Goal: Complete application form: Complete application form

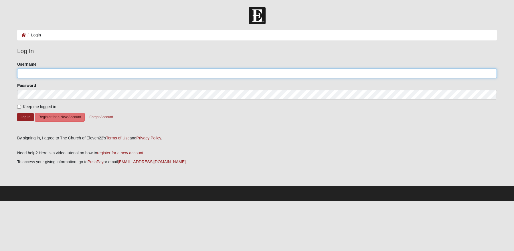
type input "jaxbeachmom3@yahoo.com"
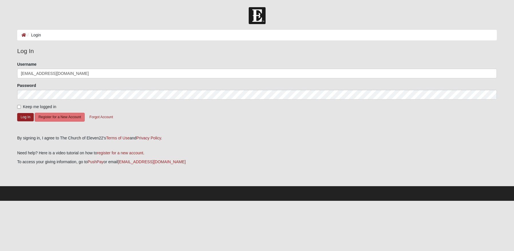
click at [50, 107] on span "Keep me logged in" at bounding box center [39, 106] width 33 height 5
click at [21, 107] on input "Keep me logged in" at bounding box center [19, 107] width 4 height 4
checkbox input "true"
click at [22, 118] on button "Log In" at bounding box center [25, 117] width 17 height 8
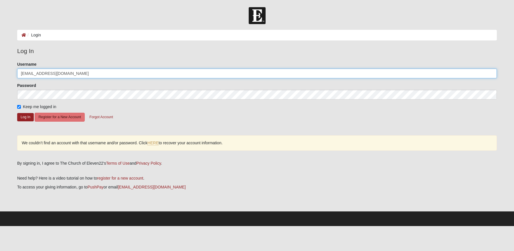
drag, startPoint x: 83, startPoint y: 73, endPoint x: 9, endPoint y: 67, distance: 74.1
click at [9, 67] on form "Log In Login Login Error Log In Please correct the following: Username jaxbeach…" at bounding box center [257, 116] width 514 height 218
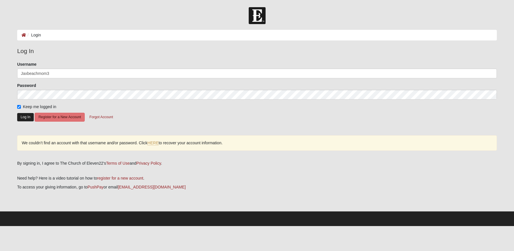
click at [28, 116] on button "Log In" at bounding box center [25, 117] width 17 height 8
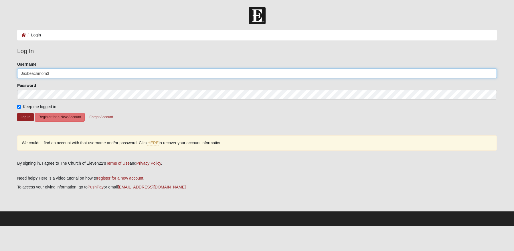
click at [63, 74] on input "Jaxbeachmom3" at bounding box center [257, 73] width 480 height 10
type input "jaxbeachmom3"
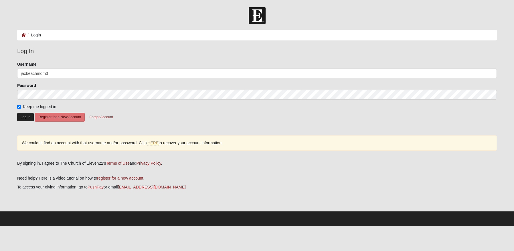
click at [29, 115] on button "Log In" at bounding box center [25, 117] width 17 height 8
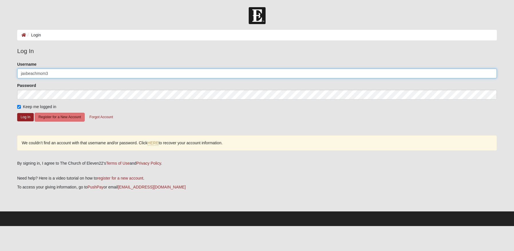
click at [63, 72] on input "jaxbeachmom3" at bounding box center [257, 73] width 480 height 10
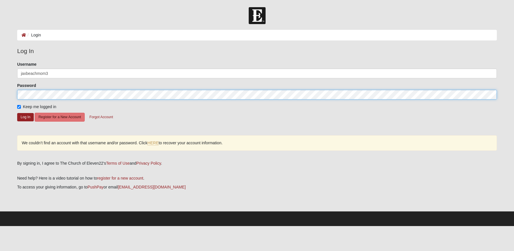
click at [1, 93] on form "Log In Login Login Error Log In Please correct the following: Username jaxbeach…" at bounding box center [257, 116] width 514 height 218
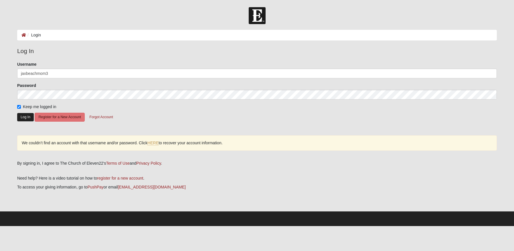
click at [19, 118] on button "Log In" at bounding box center [25, 117] width 17 height 8
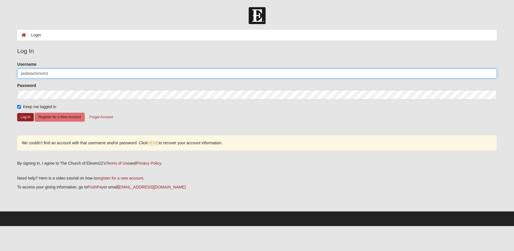
drag, startPoint x: 63, startPoint y: 73, endPoint x: -4, endPoint y: 61, distance: 68.0
click at [0, 61] on html "Log In Login Login Error Log In Please correct the following: Username jaxbeach…" at bounding box center [257, 113] width 514 height 226
type input "laurabarnett3"
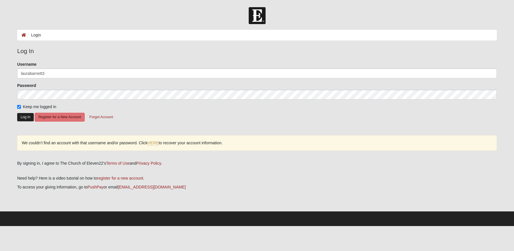
click at [25, 115] on button "Log In" at bounding box center [25, 117] width 17 height 8
click at [95, 115] on button "Forgot Account" at bounding box center [101, 117] width 31 height 9
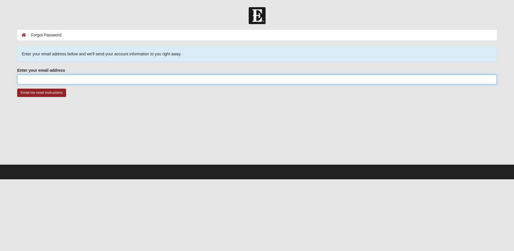
click at [94, 80] on input "Enter your email address" at bounding box center [257, 79] width 480 height 10
type input "[EMAIL_ADDRESS][DOMAIN_NAME]"
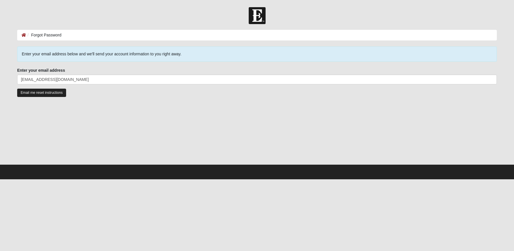
click at [48, 92] on input "Email me reset instructions" at bounding box center [41, 92] width 49 height 8
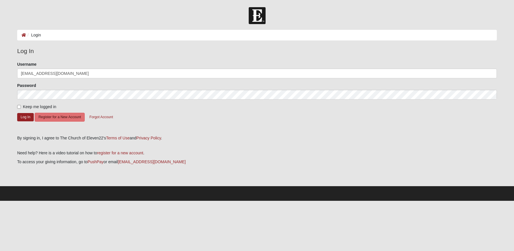
click at [102, 75] on input "jaxbeachmom3@yahoo.com" at bounding box center [257, 73] width 480 height 10
type input "jaxbeachmom3"
click at [19, 108] on input "Keep me logged in" at bounding box center [19, 107] width 4 height 4
checkbox input "true"
click at [25, 115] on button "Log In" at bounding box center [25, 117] width 17 height 8
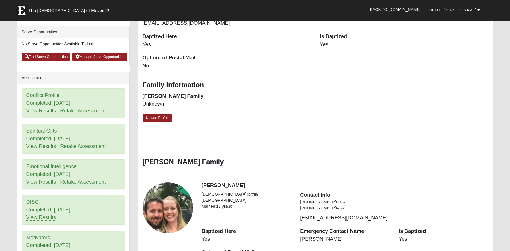
scroll to position [283, 0]
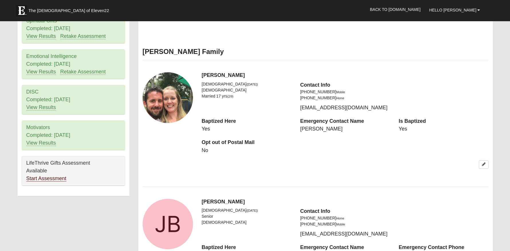
click at [47, 180] on link "Start Assessment" at bounding box center [46, 178] width 40 height 6
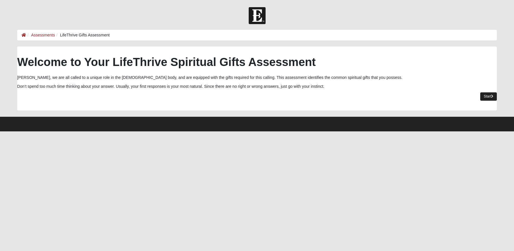
click at [497, 98] on div "Spiritual Gifts Assessment Welcome to Your LifeThrive Spiritual Gifts Assessmen…" at bounding box center [257, 81] width 488 height 70
click at [488, 98] on link "Start" at bounding box center [488, 96] width 17 height 8
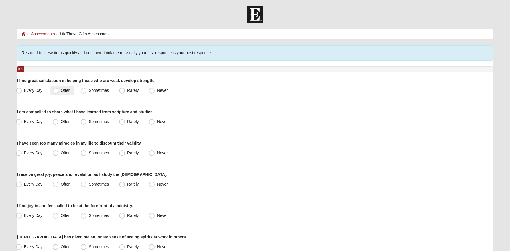
click at [61, 92] on span "Often" at bounding box center [66, 90] width 10 height 5
click at [55, 92] on input "Often" at bounding box center [57, 90] width 4 height 4
radio input "true"
click at [31, 122] on span "Every Day" at bounding box center [33, 121] width 19 height 5
click at [22, 122] on input "Every Day" at bounding box center [20, 122] width 4 height 4
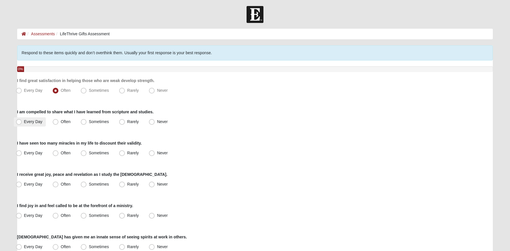
radio input "true"
click at [61, 124] on span "Often" at bounding box center [66, 121] width 10 height 5
click at [56, 123] on input "Often" at bounding box center [57, 122] width 4 height 4
radio input "true"
click at [40, 122] on span "Every Day" at bounding box center [33, 121] width 19 height 5
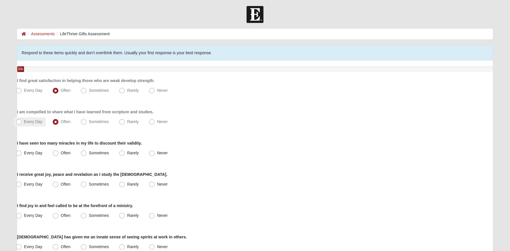
click at [22, 122] on input "Every Day" at bounding box center [20, 122] width 4 height 4
radio input "true"
click at [33, 151] on span "Every Day" at bounding box center [33, 152] width 19 height 5
click at [22, 151] on input "Every Day" at bounding box center [20, 153] width 4 height 4
radio input "true"
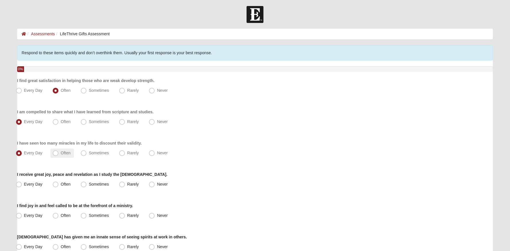
click at [61, 150] on span "Often" at bounding box center [66, 152] width 10 height 5
click at [55, 151] on input "Often" at bounding box center [57, 153] width 4 height 4
radio input "true"
click at [24, 185] on span "Every Day" at bounding box center [33, 184] width 19 height 5
click at [22, 185] on input "Every Day" at bounding box center [20, 184] width 4 height 4
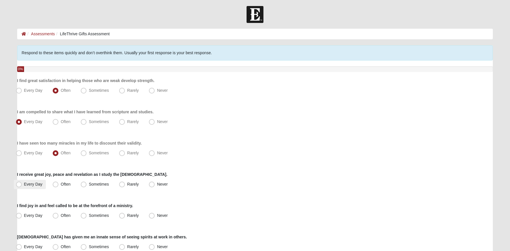
radio input "true"
click at [66, 187] on label "Often" at bounding box center [61, 184] width 23 height 9
click at [59, 186] on input "Often" at bounding box center [57, 184] width 4 height 4
radio input "true"
click at [66, 215] on span "Often" at bounding box center [66, 215] width 10 height 5
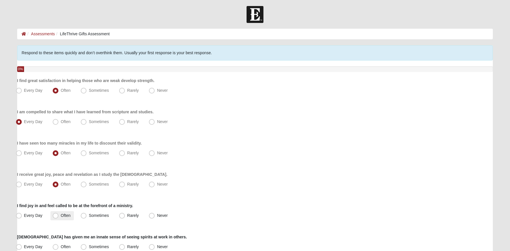
click at [59, 215] on input "Often" at bounding box center [57, 215] width 4 height 4
radio input "true"
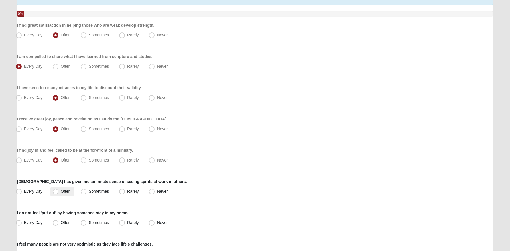
click at [68, 193] on label "Often" at bounding box center [61, 191] width 23 height 9
click at [59, 193] on input "Often" at bounding box center [57, 191] width 4 height 4
radio input "true"
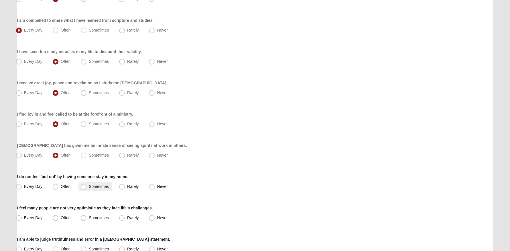
click at [90, 185] on span "Sometimes" at bounding box center [99, 186] width 20 height 5
click at [87, 185] on input "Sometimes" at bounding box center [85, 186] width 4 height 4
radio input "true"
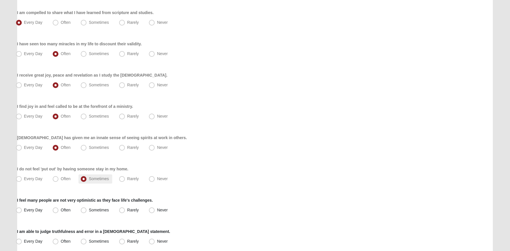
scroll to position [127, 0]
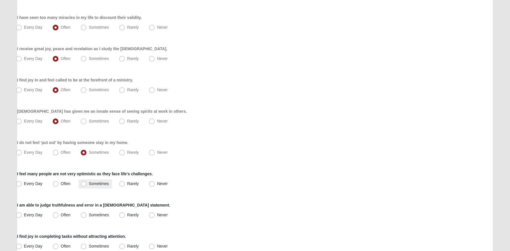
click at [90, 184] on span "Sometimes" at bounding box center [99, 183] width 20 height 5
click at [87, 184] on input "Sometimes" at bounding box center [85, 184] width 4 height 4
radio input "true"
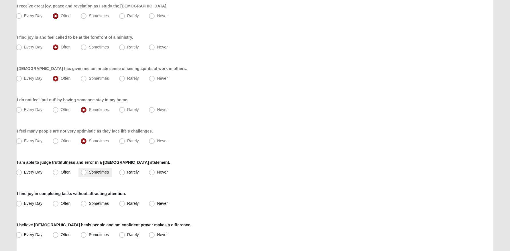
click at [93, 174] on span "Sometimes" at bounding box center [99, 171] width 20 height 5
click at [87, 174] on input "Sometimes" at bounding box center [85, 172] width 4 height 4
radio input "true"
click at [64, 199] on label "Often" at bounding box center [61, 203] width 23 height 9
click at [59, 201] on input "Often" at bounding box center [57, 203] width 4 height 4
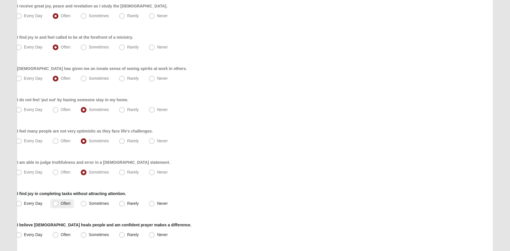
radio input "true"
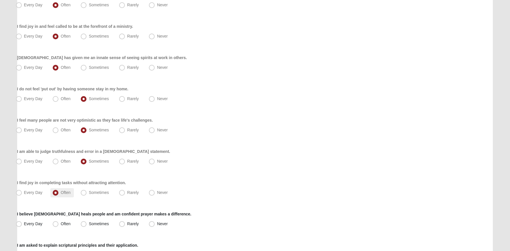
scroll to position [272, 0]
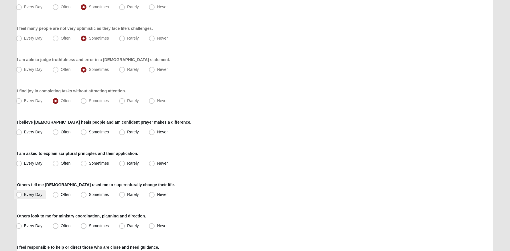
click at [36, 192] on span "Every Day" at bounding box center [33, 194] width 19 height 5
click at [22, 192] on input "Every Day" at bounding box center [20, 194] width 4 height 4
radio input "true"
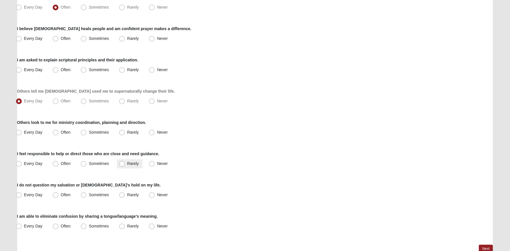
click at [129, 161] on span "Rarely" at bounding box center [132, 163] width 11 height 5
click at [125, 161] on input "Rarely" at bounding box center [123, 163] width 4 height 4
radio input "true"
click at [92, 198] on label "Sometimes" at bounding box center [95, 194] width 34 height 9
click at [87, 196] on input "Sometimes" at bounding box center [85, 195] width 4 height 4
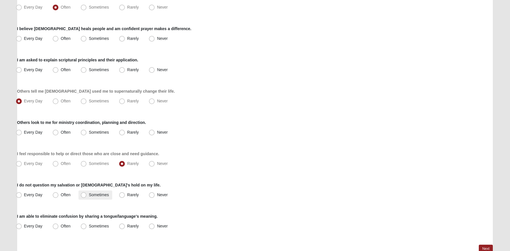
radio input "true"
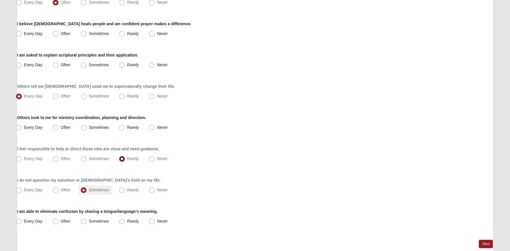
scroll to position [379, 0]
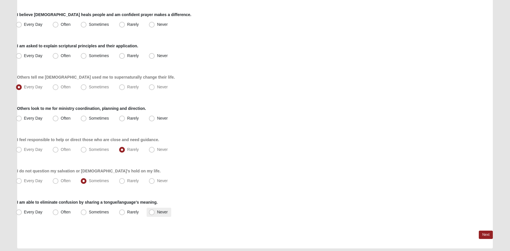
click at [157, 213] on span "Never" at bounding box center [162, 211] width 11 height 5
click at [153, 213] on input "Never" at bounding box center [153, 212] width 4 height 4
radio input "true"
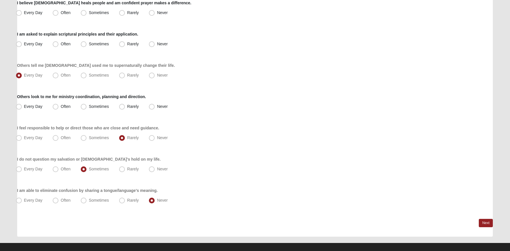
click at [485, 221] on link "Next" at bounding box center [486, 222] width 14 height 8
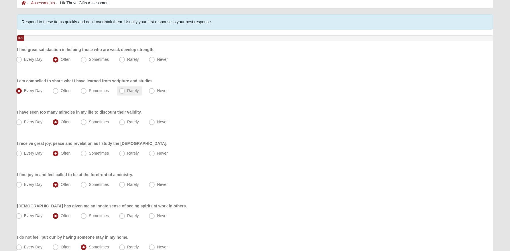
scroll to position [401, 0]
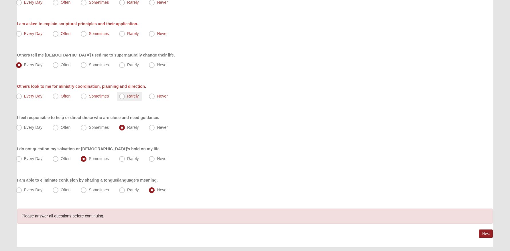
click at [128, 98] on span "Rarely" at bounding box center [132, 96] width 11 height 5
click at [125, 98] on input "Rarely" at bounding box center [123, 96] width 4 height 4
radio input "true"
click at [485, 234] on link "Next" at bounding box center [486, 233] width 14 height 8
click at [61, 36] on span "Often" at bounding box center [66, 33] width 10 height 5
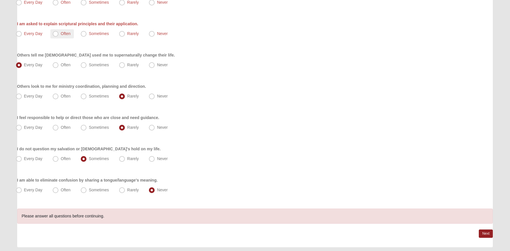
click at [56, 36] on input "Often" at bounding box center [57, 34] width 4 height 4
radio input "true"
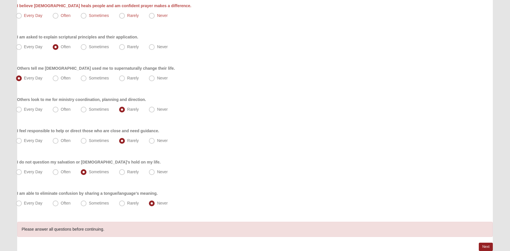
scroll to position [387, 0]
click at [30, 14] on label "Every Day" at bounding box center [30, 16] width 32 height 9
click at [22, 15] on input "Every Day" at bounding box center [20, 17] width 4 height 4
radio input "true"
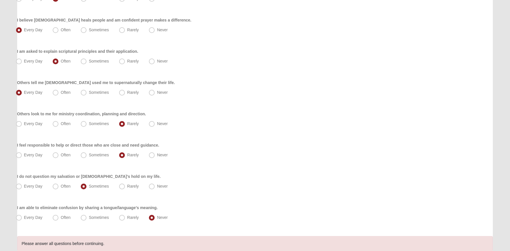
scroll to position [418, 0]
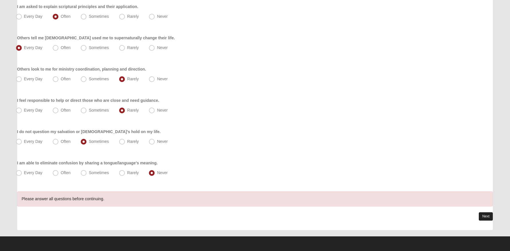
click at [490, 214] on link "Next" at bounding box center [486, 216] width 14 height 8
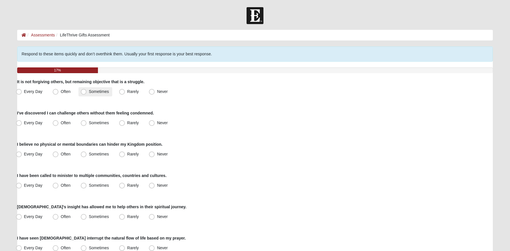
click at [106, 90] on span "Sometimes" at bounding box center [99, 91] width 20 height 5
click at [87, 90] on input "Sometimes" at bounding box center [85, 92] width 4 height 4
radio input "true"
click at [97, 124] on span "Sometimes" at bounding box center [99, 122] width 20 height 5
click at [87, 124] on input "Sometimes" at bounding box center [85, 123] width 4 height 4
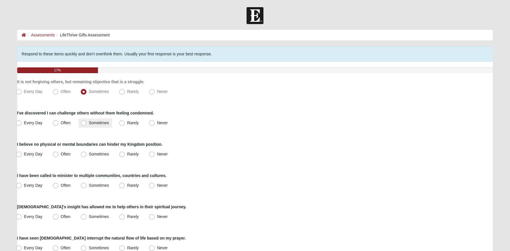
radio input "true"
click at [26, 152] on span "Every Day" at bounding box center [33, 153] width 19 height 5
click at [22, 152] on input "Every Day" at bounding box center [20, 154] width 4 height 4
radio input "true"
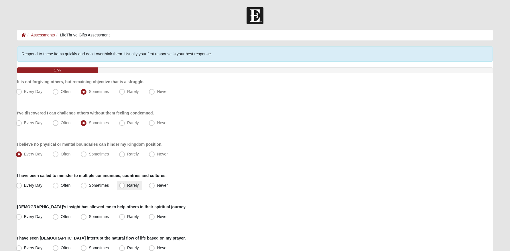
click at [142, 185] on label "Rarely" at bounding box center [129, 185] width 25 height 9
click at [125, 185] on input "Rarely" at bounding box center [123, 185] width 4 height 4
radio input "true"
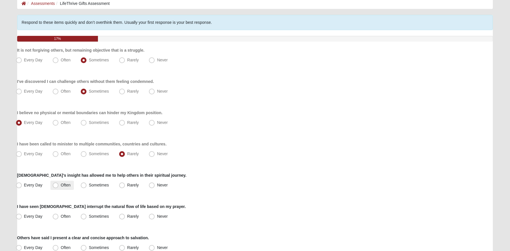
click at [58, 182] on label "Often" at bounding box center [61, 184] width 23 height 9
click at [58, 183] on input "Often" at bounding box center [57, 185] width 4 height 4
radio input "true"
click at [22, 184] on label "Every Day" at bounding box center [30, 184] width 32 height 9
click at [22, 184] on input "Every Day" at bounding box center [20, 185] width 4 height 4
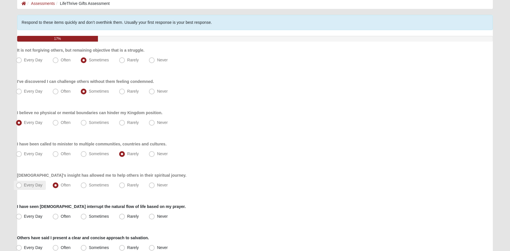
radio input "true"
click at [70, 185] on span "Often" at bounding box center [66, 184] width 10 height 5
click at [59, 185] on input "Often" at bounding box center [57, 185] width 4 height 4
radio input "true"
click at [38, 185] on span "Every Day" at bounding box center [33, 184] width 19 height 5
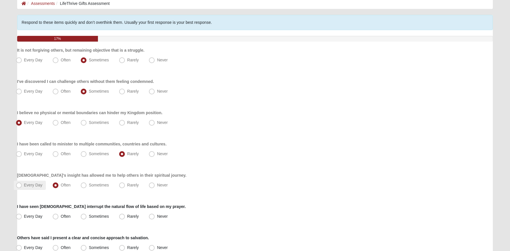
click at [22, 185] on input "Every Day" at bounding box center [20, 185] width 4 height 4
radio input "true"
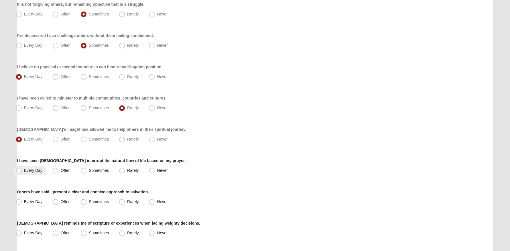
click at [26, 174] on label "Every Day" at bounding box center [30, 170] width 32 height 9
click at [22, 172] on input "Every Day" at bounding box center [20, 170] width 4 height 4
radio input "true"
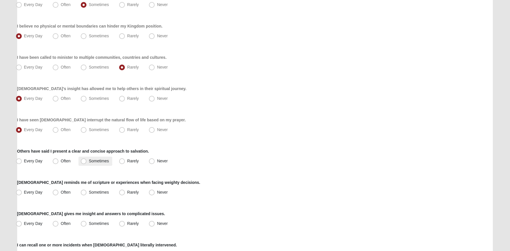
click at [93, 159] on span "Sometimes" at bounding box center [99, 160] width 20 height 5
click at [87, 159] on input "Sometimes" at bounding box center [85, 161] width 4 height 4
radio input "true"
click at [29, 192] on span "Every Day" at bounding box center [33, 192] width 19 height 5
click at [22, 192] on input "Every Day" at bounding box center [20, 192] width 4 height 4
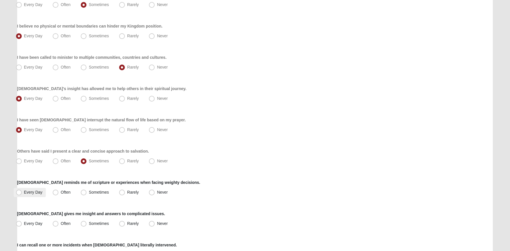
radio input "true"
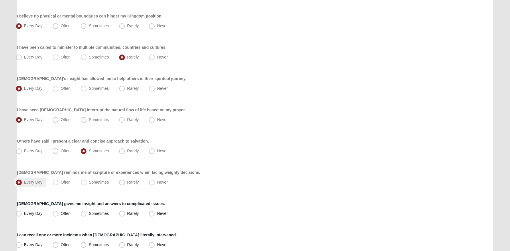
scroll to position [156, 0]
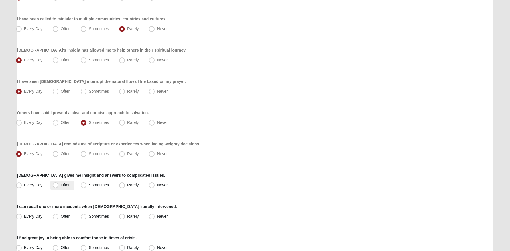
click at [69, 186] on span "Often" at bounding box center [66, 184] width 10 height 5
click at [59, 186] on input "Often" at bounding box center [57, 185] width 4 height 4
radio input "true"
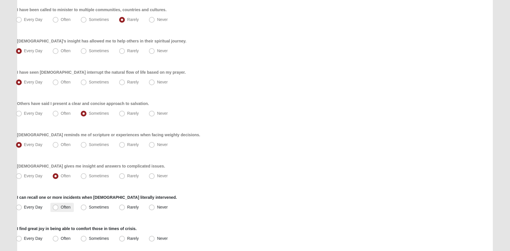
click at [62, 206] on span "Often" at bounding box center [66, 206] width 10 height 5
click at [59, 206] on input "Often" at bounding box center [57, 207] width 4 height 4
radio input "true"
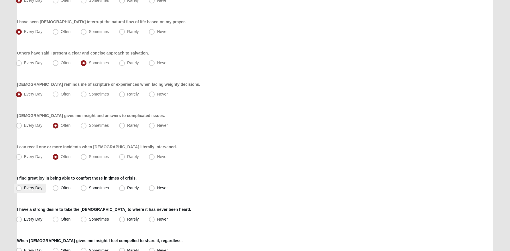
click at [41, 187] on span "Every Day" at bounding box center [33, 187] width 19 height 5
click at [22, 187] on input "Every Day" at bounding box center [20, 188] width 4 height 4
radio input "true"
click at [136, 218] on span "Rarely" at bounding box center [132, 218] width 11 height 5
click at [125, 218] on input "Rarely" at bounding box center [123, 219] width 4 height 4
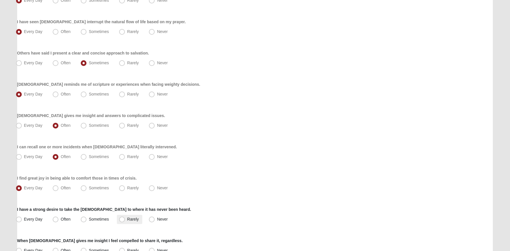
radio input "true"
click at [95, 220] on span "Sometimes" at bounding box center [99, 218] width 20 height 5
click at [87, 220] on input "Sometimes" at bounding box center [85, 219] width 4 height 4
radio input "true"
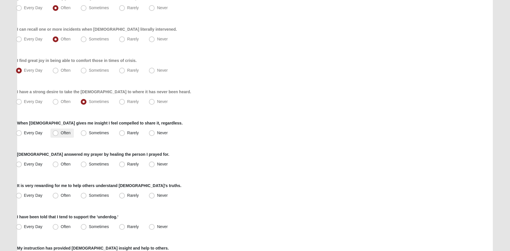
click at [58, 137] on label "Often" at bounding box center [61, 132] width 23 height 9
click at [58, 135] on input "Often" at bounding box center [57, 133] width 4 height 4
radio input "true"
click at [61, 163] on span "Often" at bounding box center [66, 163] width 10 height 5
click at [55, 163] on input "Often" at bounding box center [57, 164] width 4 height 4
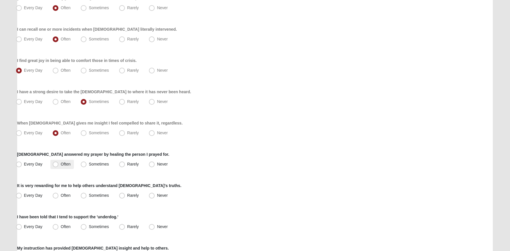
radio input "true"
click at [52, 192] on label "Often" at bounding box center [61, 195] width 23 height 9
click at [55, 193] on input "Often" at bounding box center [57, 195] width 4 height 4
radio input "true"
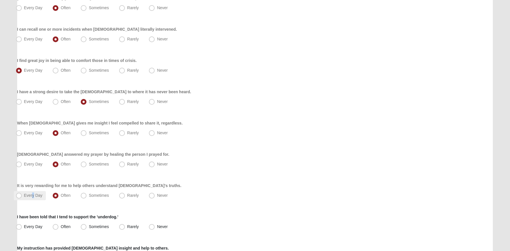
click at [34, 193] on span "Every Day" at bounding box center [33, 195] width 19 height 5
click at [22, 193] on input "Every Day" at bounding box center [20, 195] width 4 height 4
radio input "true"
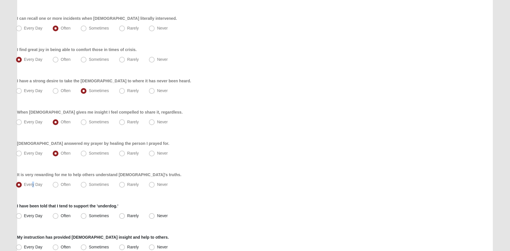
scroll to position [388, 0]
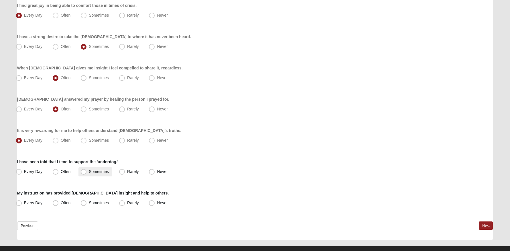
click at [88, 172] on label "Sometimes" at bounding box center [95, 171] width 34 height 9
click at [87, 172] on input "Sometimes" at bounding box center [85, 171] width 4 height 4
radio input "true"
click at [62, 204] on span "Often" at bounding box center [66, 202] width 10 height 5
click at [59, 204] on input "Often" at bounding box center [57, 203] width 4 height 4
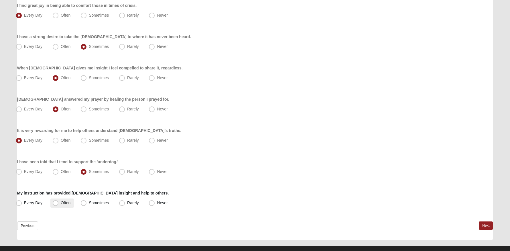
radio input "true"
click at [482, 224] on link "Next" at bounding box center [486, 225] width 14 height 8
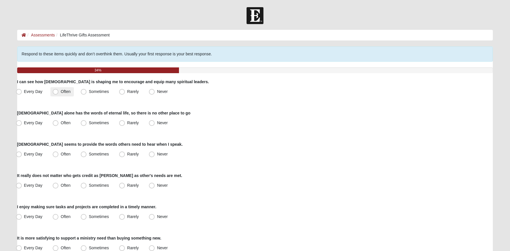
click at [61, 90] on span "Often" at bounding box center [66, 91] width 10 height 5
click at [56, 90] on input "Often" at bounding box center [57, 92] width 4 height 4
radio input "true"
click at [36, 122] on span "Every Day" at bounding box center [33, 122] width 19 height 5
click at [22, 122] on input "Every Day" at bounding box center [20, 123] width 4 height 4
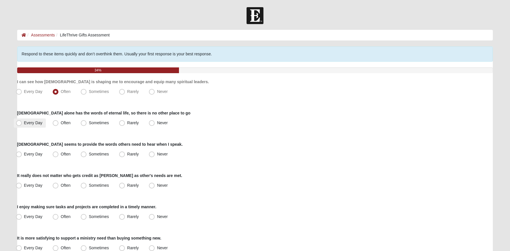
radio input "true"
click at [31, 154] on span "Every Day" at bounding box center [33, 153] width 19 height 5
click at [22, 154] on input "Every Day" at bounding box center [20, 154] width 4 height 4
radio input "true"
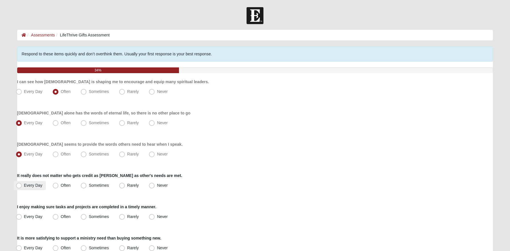
click at [42, 185] on span "Every Day" at bounding box center [33, 185] width 19 height 5
click at [22, 185] on input "Every Day" at bounding box center [20, 185] width 4 height 4
radio input "true"
click at [90, 183] on span "Sometimes" at bounding box center [99, 185] width 20 height 5
click at [87, 183] on input "Sometimes" at bounding box center [85, 185] width 4 height 4
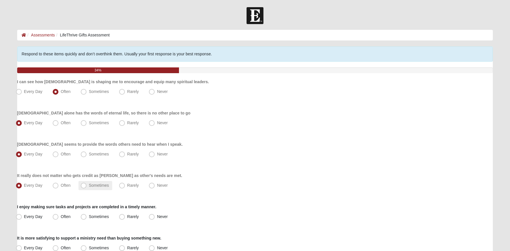
radio input "true"
click at [67, 216] on span "Often" at bounding box center [66, 216] width 10 height 5
click at [59, 216] on input "Often" at bounding box center [57, 216] width 4 height 4
radio input "true"
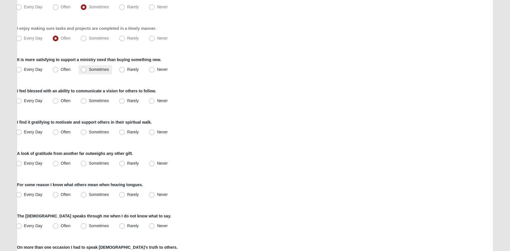
click at [98, 68] on span "Sometimes" at bounding box center [99, 69] width 20 height 5
click at [87, 68] on input "Sometimes" at bounding box center [85, 70] width 4 height 4
radio input "true"
click at [90, 98] on label "Sometimes" at bounding box center [95, 100] width 34 height 9
click at [87, 99] on input "Sometimes" at bounding box center [85, 101] width 4 height 4
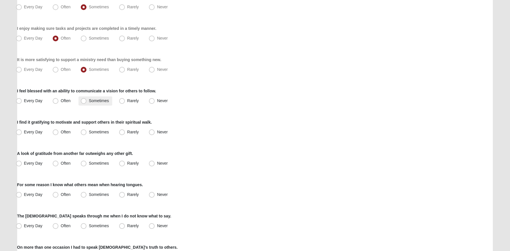
radio input "true"
click at [32, 133] on span "Every Day" at bounding box center [33, 131] width 19 height 5
click at [22, 133] on input "Every Day" at bounding box center [20, 132] width 4 height 4
radio input "true"
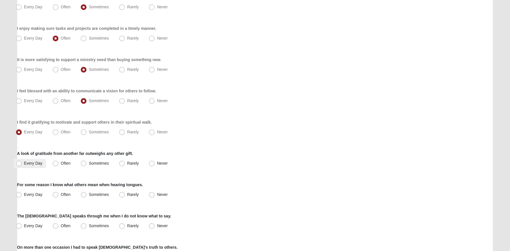
click at [24, 165] on span "Every Day" at bounding box center [33, 163] width 19 height 5
click at [21, 165] on input "Every Day" at bounding box center [20, 163] width 4 height 4
radio input "true"
click at [162, 198] on label "Never" at bounding box center [159, 194] width 24 height 9
click at [155, 196] on input "Never" at bounding box center [153, 194] width 4 height 4
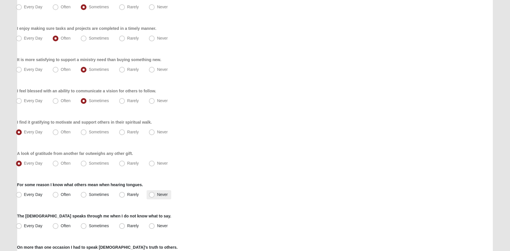
radio input "true"
click at [31, 226] on span "Every Day" at bounding box center [33, 225] width 19 height 5
click at [22, 226] on input "Every Day" at bounding box center [20, 226] width 4 height 4
radio input "true"
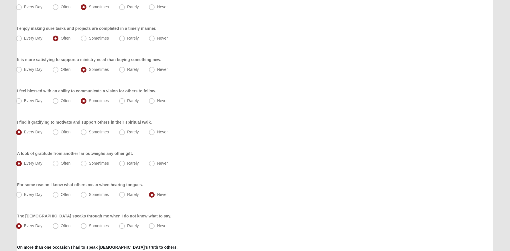
scroll to position [228, 0]
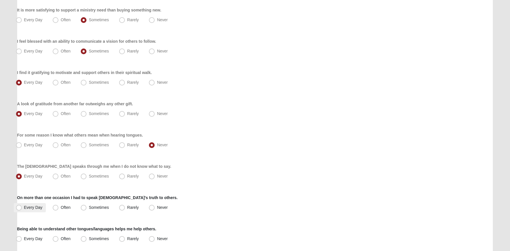
click at [33, 210] on label "Every Day" at bounding box center [30, 207] width 32 height 9
click at [22, 209] on input "Every Day" at bounding box center [20, 207] width 4 height 4
radio input "true"
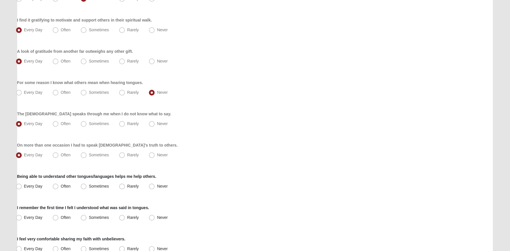
scroll to position [337, 0]
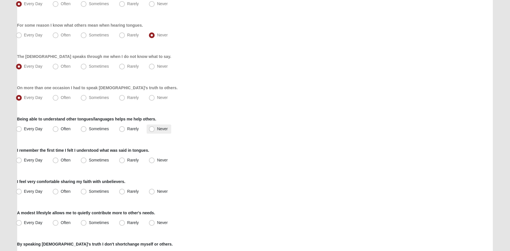
click at [161, 128] on span "Never" at bounding box center [162, 128] width 11 height 5
click at [155, 128] on input "Never" at bounding box center [153, 129] width 4 height 4
radio input "true"
click at [156, 160] on label "Never" at bounding box center [159, 159] width 24 height 9
click at [155, 160] on input "Never" at bounding box center [153, 160] width 4 height 4
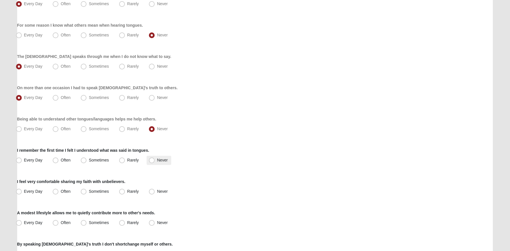
radio input "true"
click at [104, 192] on span "Sometimes" at bounding box center [99, 191] width 20 height 5
click at [87, 192] on input "Sometimes" at bounding box center [85, 191] width 4 height 4
radio input "true"
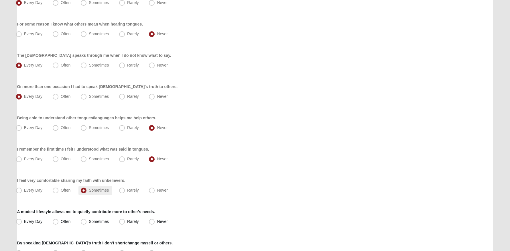
scroll to position [365, 0]
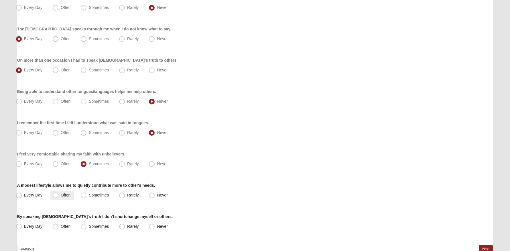
click at [61, 195] on span "Often" at bounding box center [66, 194] width 10 height 5
click at [55, 195] on input "Often" at bounding box center [57, 195] width 4 height 4
radio input "true"
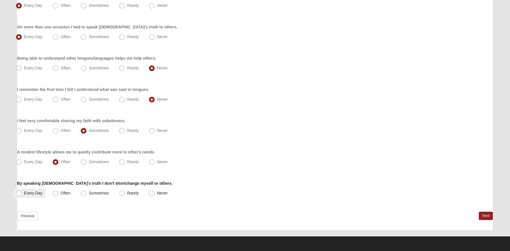
click at [33, 192] on span "Every Day" at bounding box center [33, 192] width 19 height 5
click at [22, 192] on input "Every Day" at bounding box center [20, 193] width 4 height 4
radio input "true"
click at [485, 214] on link "Next" at bounding box center [486, 215] width 14 height 8
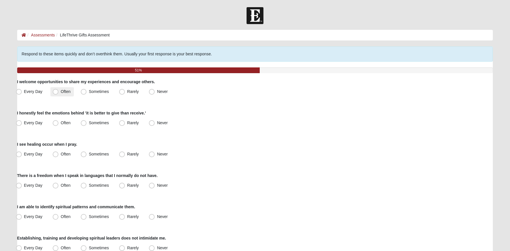
click at [64, 94] on label "Often" at bounding box center [61, 91] width 23 height 9
click at [59, 93] on input "Often" at bounding box center [57, 92] width 4 height 4
radio input "true"
click at [36, 121] on span "Every Day" at bounding box center [33, 122] width 19 height 5
click at [22, 121] on input "Every Day" at bounding box center [20, 123] width 4 height 4
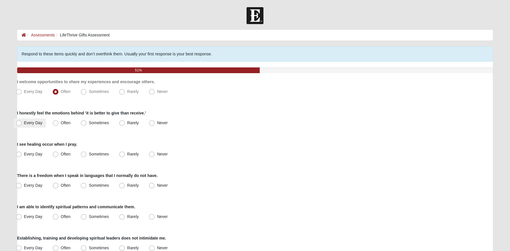
radio input "true"
click at [29, 153] on span "Every Day" at bounding box center [33, 153] width 19 height 5
click at [22, 153] on input "Every Day" at bounding box center [20, 154] width 4 height 4
radio input "true"
click at [32, 188] on label "Every Day" at bounding box center [30, 185] width 32 height 9
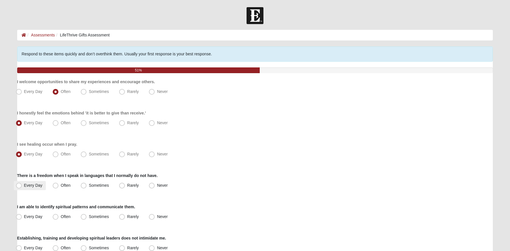
click at [22, 187] on input "Every Day" at bounding box center [20, 185] width 4 height 4
radio input "true"
click at [44, 217] on label "Every Day" at bounding box center [30, 216] width 32 height 9
click at [22, 217] on input "Every Day" at bounding box center [20, 216] width 4 height 4
radio input "true"
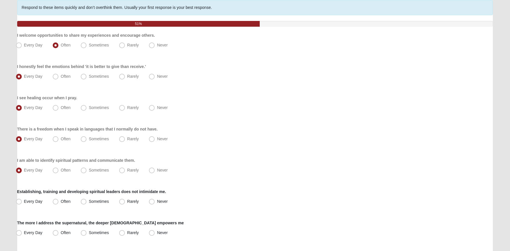
scroll to position [48, 0]
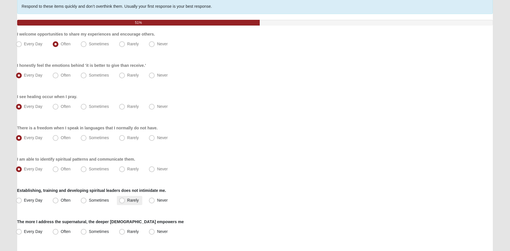
click at [125, 203] on label "Rarely" at bounding box center [129, 200] width 25 height 9
click at [125, 202] on input "Rarely" at bounding box center [123, 200] width 4 height 4
radio input "true"
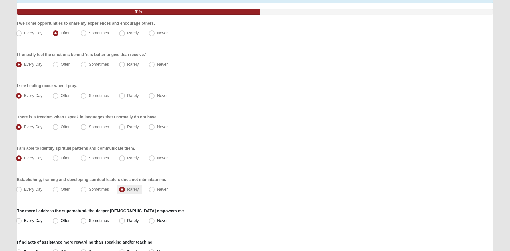
scroll to position [91, 0]
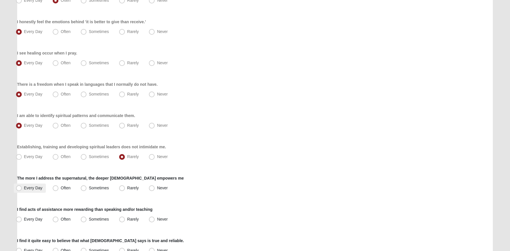
click at [39, 186] on span "Every Day" at bounding box center [33, 187] width 19 height 5
click at [22, 186] on input "Every Day" at bounding box center [20, 188] width 4 height 4
radio input "true"
click at [42, 216] on label "Every Day" at bounding box center [30, 218] width 32 height 9
click at [22, 217] on input "Every Day" at bounding box center [20, 219] width 4 height 4
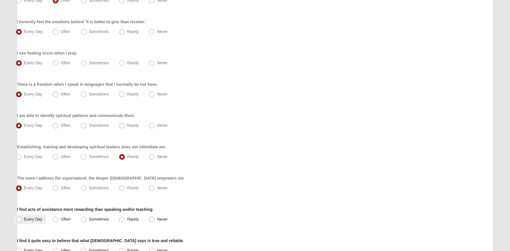
radio input "true"
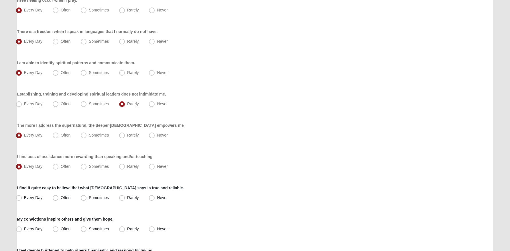
scroll to position [202, 0]
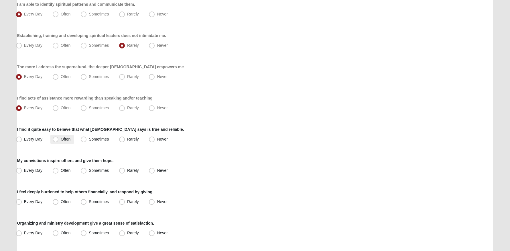
click at [72, 141] on label "Often" at bounding box center [61, 139] width 23 height 9
click at [59, 141] on input "Often" at bounding box center [57, 139] width 4 height 4
radio input "true"
click at [65, 169] on span "Often" at bounding box center [66, 170] width 10 height 5
click at [59, 169] on input "Often" at bounding box center [57, 170] width 4 height 4
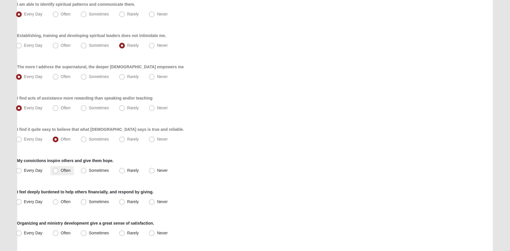
radio input "true"
click at [89, 200] on span "Sometimes" at bounding box center [99, 201] width 20 height 5
click at [87, 200] on input "Sometimes" at bounding box center [85, 202] width 4 height 4
radio input "true"
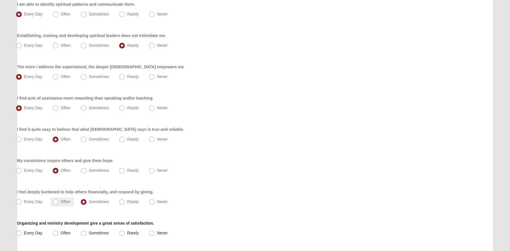
click at [66, 201] on span "Often" at bounding box center [66, 201] width 10 height 5
click at [59, 201] on input "Often" at bounding box center [57, 202] width 4 height 4
radio input "true"
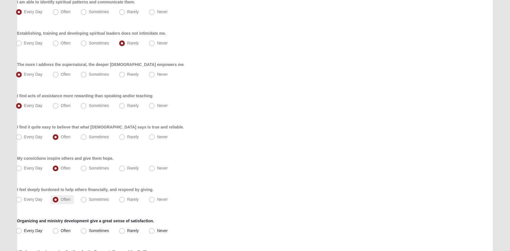
scroll to position [241, 0]
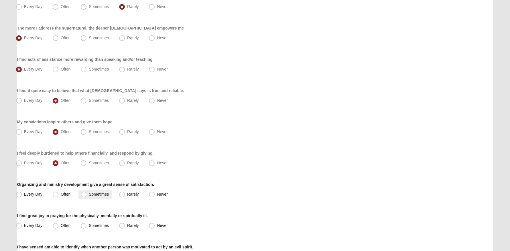
click at [92, 196] on span "Sometimes" at bounding box center [99, 194] width 20 height 5
click at [87, 196] on input "Sometimes" at bounding box center [85, 194] width 4 height 4
radio input "true"
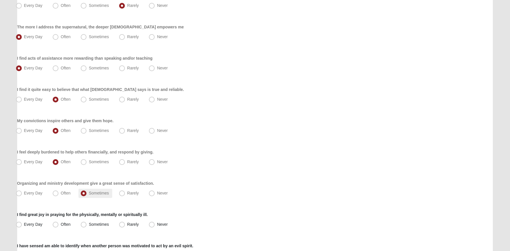
scroll to position [299, 0]
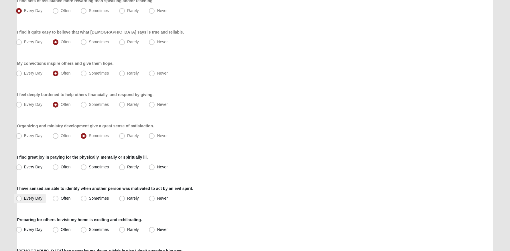
click at [27, 199] on span "Every Day" at bounding box center [33, 198] width 19 height 5
click at [22, 199] on input "Every Day" at bounding box center [20, 198] width 4 height 4
radio input "true"
click at [37, 166] on span "Every Day" at bounding box center [33, 166] width 19 height 5
click at [22, 166] on input "Every Day" at bounding box center [20, 167] width 4 height 4
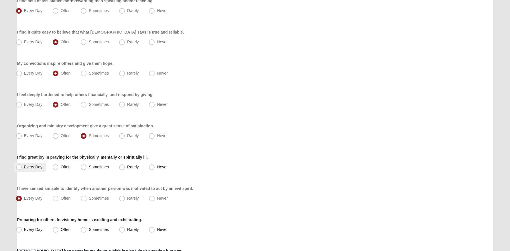
radio input "true"
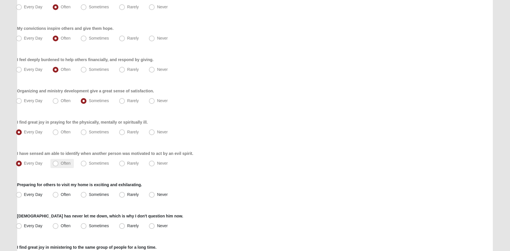
click at [60, 162] on label "Often" at bounding box center [61, 163] width 23 height 9
click at [59, 162] on input "Often" at bounding box center [57, 163] width 4 height 4
radio input "true"
click at [58, 193] on label "Often" at bounding box center [61, 194] width 23 height 9
click at [58, 193] on input "Often" at bounding box center [57, 194] width 4 height 4
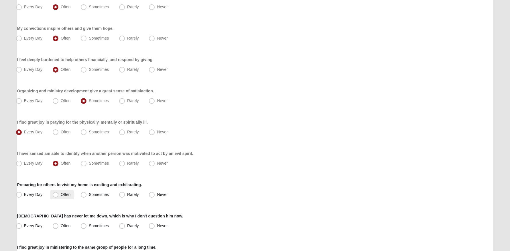
radio input "true"
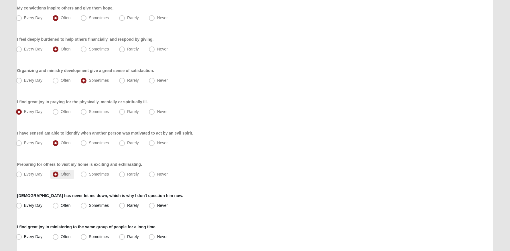
scroll to position [378, 0]
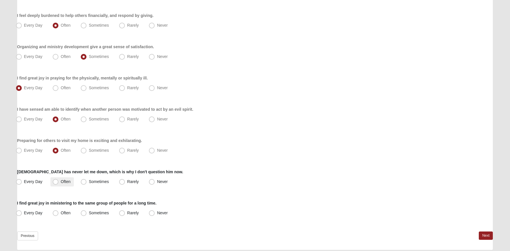
click at [59, 182] on label "Often" at bounding box center [61, 181] width 23 height 9
click at [59, 182] on input "Often" at bounding box center [57, 182] width 4 height 4
radio input "true"
click at [92, 214] on span "Sometimes" at bounding box center [99, 212] width 20 height 5
click at [87, 214] on input "Sometimes" at bounding box center [85, 213] width 4 height 4
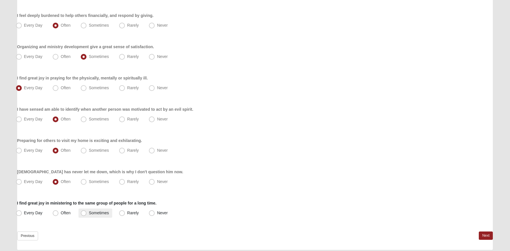
radio input "true"
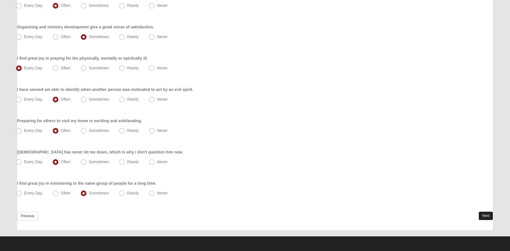
click at [486, 216] on link "Next" at bounding box center [486, 215] width 14 height 8
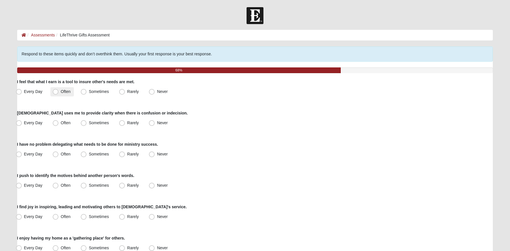
click at [59, 94] on label "Often" at bounding box center [61, 91] width 23 height 9
click at [59, 93] on input "Often" at bounding box center [57, 92] width 4 height 4
radio input "true"
click at [31, 89] on span "Every Day" at bounding box center [33, 91] width 19 height 5
click at [22, 90] on input "Every Day" at bounding box center [20, 92] width 4 height 4
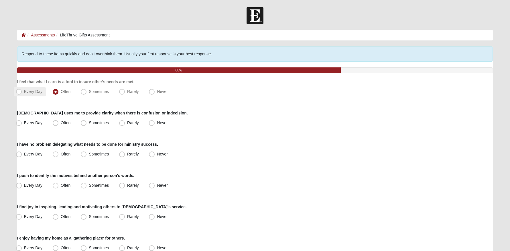
radio input "true"
click at [61, 120] on span "Often" at bounding box center [66, 122] width 10 height 5
click at [55, 121] on input "Often" at bounding box center [57, 123] width 4 height 4
radio input "true"
click at [88, 154] on label "Sometimes" at bounding box center [95, 153] width 34 height 9
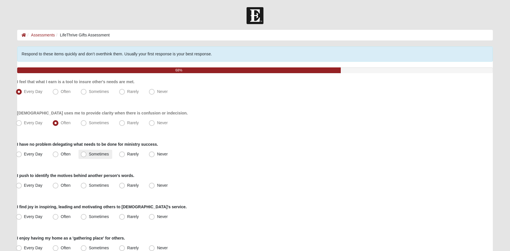
click at [87, 154] on input "Sometimes" at bounding box center [85, 154] width 4 height 4
radio input "true"
click at [66, 183] on span "Often" at bounding box center [66, 185] width 10 height 5
click at [59, 183] on input "Often" at bounding box center [57, 185] width 4 height 4
radio input "true"
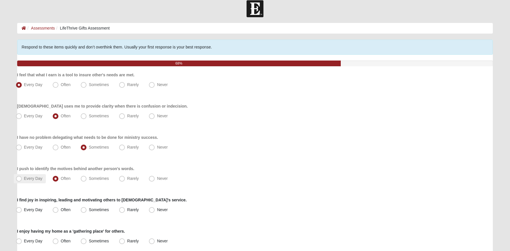
scroll to position [26, 0]
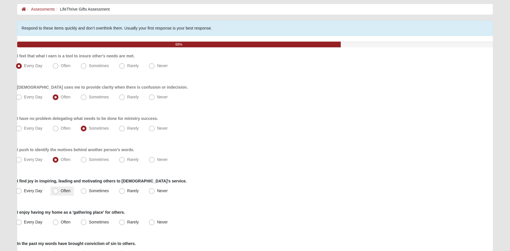
click at [61, 192] on span "Often" at bounding box center [66, 190] width 10 height 5
click at [56, 192] on input "Often" at bounding box center [57, 191] width 4 height 4
radio input "true"
click at [52, 221] on label "Often" at bounding box center [61, 221] width 23 height 9
click at [55, 221] on input "Often" at bounding box center [57, 222] width 4 height 4
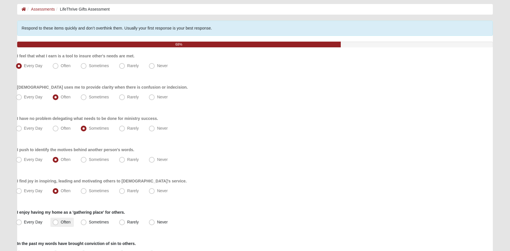
radio input "true"
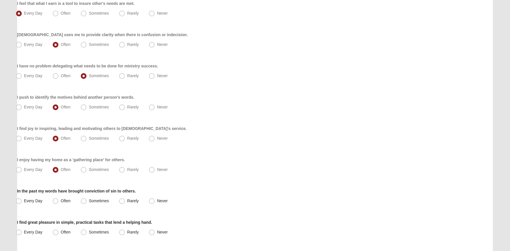
scroll to position [112, 0]
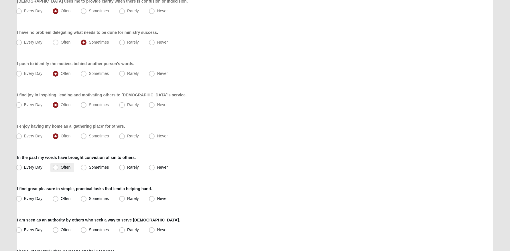
click at [67, 170] on label "Often" at bounding box center [61, 167] width 23 height 9
click at [59, 169] on input "Often" at bounding box center [57, 167] width 4 height 4
radio input "true"
click at [37, 199] on span "Every Day" at bounding box center [33, 198] width 19 height 5
click at [22, 199] on input "Every Day" at bounding box center [20, 198] width 4 height 4
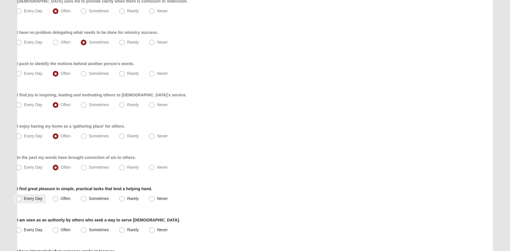
radio input "true"
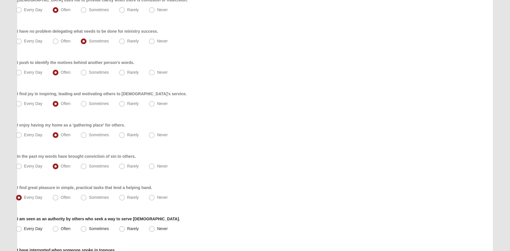
scroll to position [159, 0]
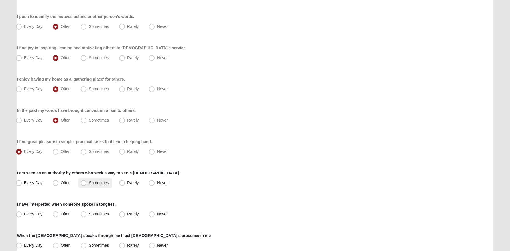
click at [95, 183] on span "Sometimes" at bounding box center [99, 182] width 20 height 5
click at [87, 183] on input "Sometimes" at bounding box center [85, 183] width 4 height 4
radio input "true"
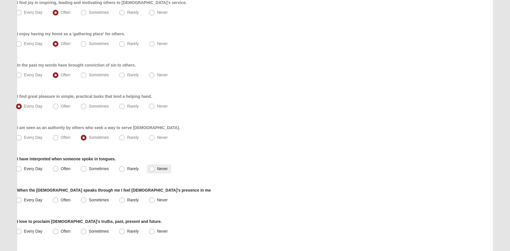
click at [157, 168] on label "Never" at bounding box center [159, 168] width 24 height 9
click at [155, 168] on input "Never" at bounding box center [153, 169] width 4 height 4
radio input "true"
click at [39, 202] on label "Every Day" at bounding box center [30, 199] width 32 height 9
click at [22, 202] on input "Every Day" at bounding box center [20, 200] width 4 height 4
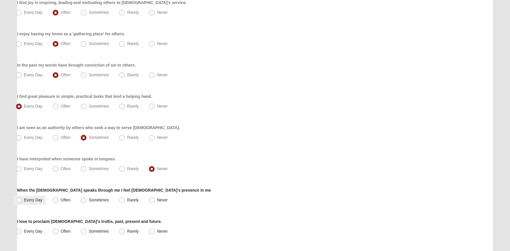
radio input "true"
click at [64, 204] on label "Often" at bounding box center [61, 199] width 23 height 9
click at [59, 202] on input "Often" at bounding box center [57, 200] width 4 height 4
radio input "true"
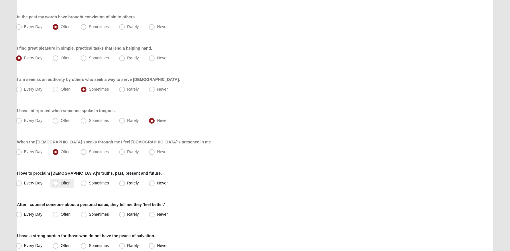
click at [65, 186] on label "Often" at bounding box center [61, 182] width 23 height 9
click at [59, 185] on input "Often" at bounding box center [57, 183] width 4 height 4
radio input "true"
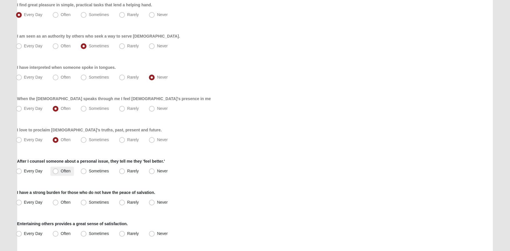
click at [65, 172] on span "Often" at bounding box center [66, 170] width 10 height 5
click at [59, 172] on input "Often" at bounding box center [57, 171] width 4 height 4
radio input "true"
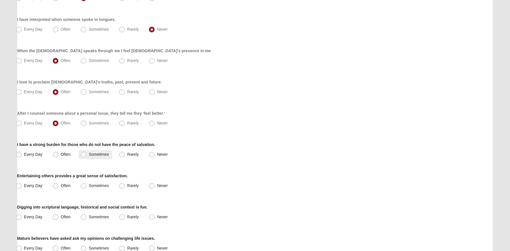
click at [98, 155] on span "Sometimes" at bounding box center [99, 154] width 20 height 5
click at [87, 155] on input "Sometimes" at bounding box center [85, 154] width 4 height 4
radio input "true"
click at [62, 154] on span "Often" at bounding box center [66, 154] width 10 height 5
click at [59, 154] on input "Often" at bounding box center [57, 154] width 4 height 4
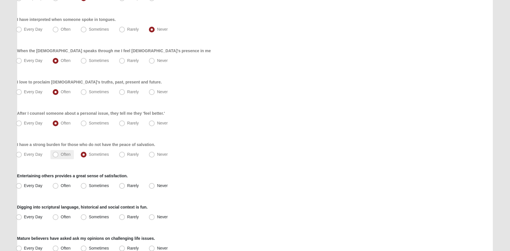
radio input "true"
click at [61, 188] on span "Often" at bounding box center [66, 185] width 10 height 5
click at [55, 187] on input "Often" at bounding box center [57, 186] width 4 height 4
radio input "true"
click at [61, 217] on span "Often" at bounding box center [66, 216] width 10 height 5
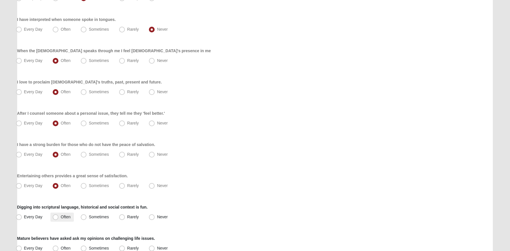
click at [58, 217] on input "Often" at bounding box center [57, 217] width 4 height 4
radio input "true"
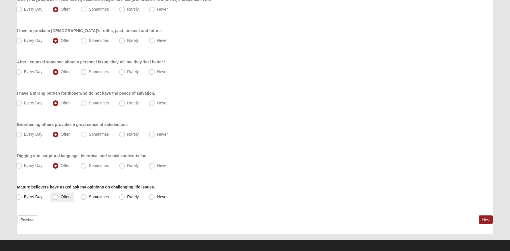
click at [60, 193] on label "Often" at bounding box center [61, 196] width 23 height 9
click at [59, 195] on input "Often" at bounding box center [57, 197] width 4 height 4
radio input "true"
click at [484, 217] on link "Next" at bounding box center [486, 219] width 14 height 8
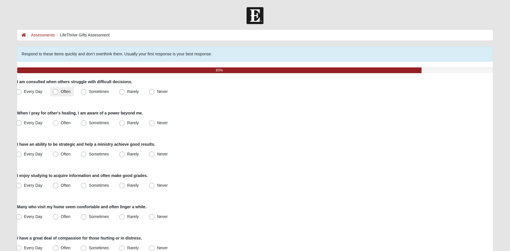
click at [62, 92] on span "Often" at bounding box center [66, 91] width 10 height 5
click at [59, 92] on input "Often" at bounding box center [57, 92] width 4 height 4
radio input "true"
click at [38, 124] on span "Every Day" at bounding box center [33, 122] width 19 height 5
click at [22, 124] on input "Every Day" at bounding box center [20, 123] width 4 height 4
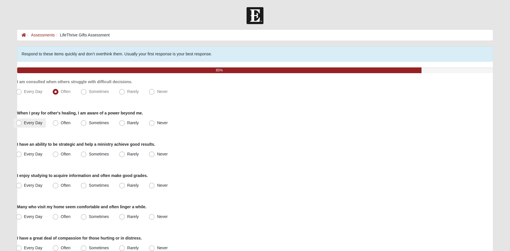
radio input "true"
click at [89, 154] on span "Sometimes" at bounding box center [99, 153] width 20 height 5
click at [86, 154] on input "Sometimes" at bounding box center [85, 154] width 4 height 4
radio input "true"
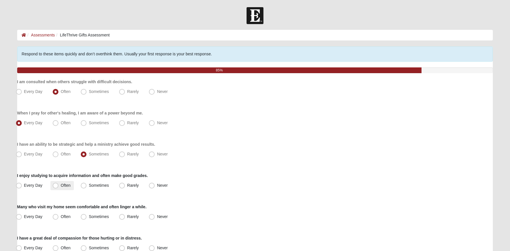
click at [65, 188] on label "Often" at bounding box center [61, 185] width 23 height 9
click at [59, 187] on input "Often" at bounding box center [57, 185] width 4 height 4
radio input "true"
click at [40, 217] on span "Every Day" at bounding box center [33, 216] width 19 height 5
click at [22, 217] on input "Every Day" at bounding box center [20, 216] width 4 height 4
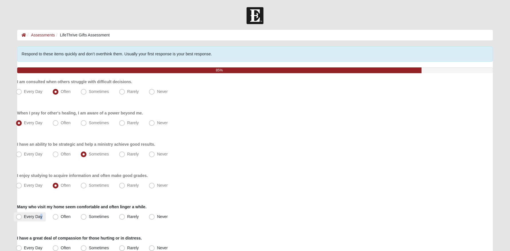
radio input "true"
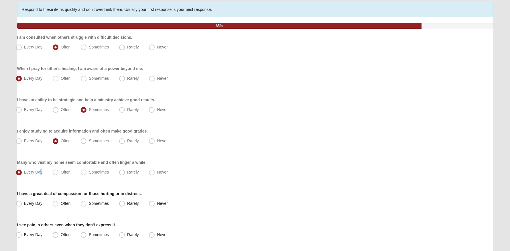
scroll to position [55, 0]
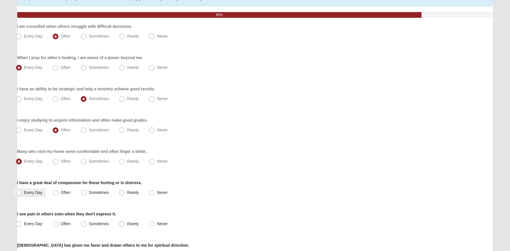
click at [29, 194] on span "Every Day" at bounding box center [33, 192] width 19 height 5
click at [22, 194] on input "Every Day" at bounding box center [20, 192] width 4 height 4
radio input "true"
drag, startPoint x: 44, startPoint y: 223, endPoint x: 41, endPoint y: 225, distance: 3.3
click at [41, 225] on label "Every Day" at bounding box center [30, 223] width 32 height 9
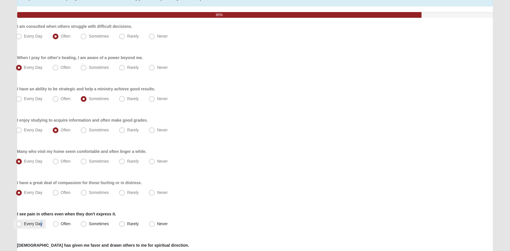
click at [22, 225] on input "Every Day" at bounding box center [20, 224] width 4 height 4
radio input "true"
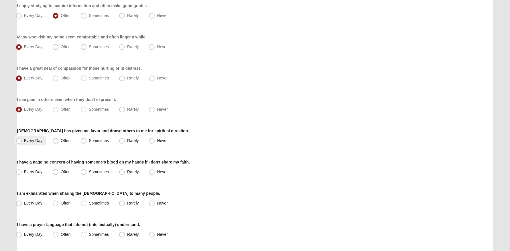
click at [43, 137] on label "Every Day" at bounding box center [30, 140] width 32 height 9
click at [22, 139] on input "Every Day" at bounding box center [20, 141] width 4 height 4
radio input "true"
click at [98, 174] on label "Sometimes" at bounding box center [95, 171] width 34 height 9
click at [87, 173] on input "Sometimes" at bounding box center [85, 172] width 4 height 4
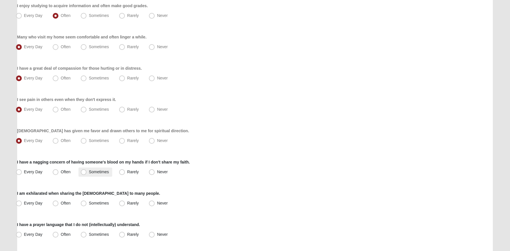
radio input "true"
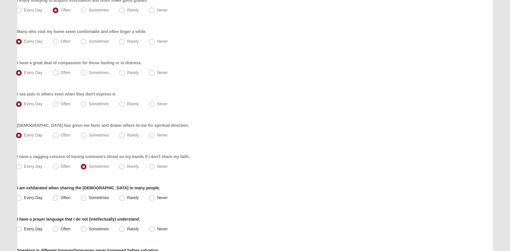
scroll to position [223, 0]
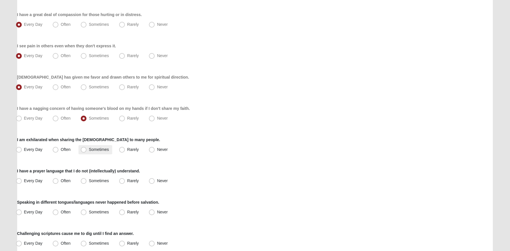
click at [98, 149] on span "Sometimes" at bounding box center [99, 149] width 20 height 5
click at [87, 149] on input "Sometimes" at bounding box center [85, 149] width 4 height 4
radio input "true"
click at [31, 180] on span "Every Day" at bounding box center [33, 180] width 19 height 5
click at [22, 180] on input "Every Day" at bounding box center [20, 181] width 4 height 4
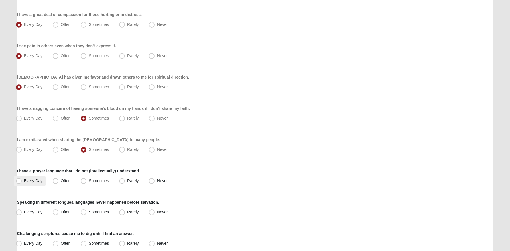
radio input "true"
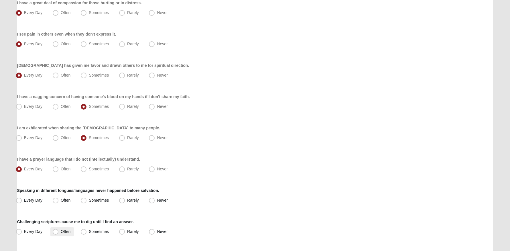
scroll to position [275, 0]
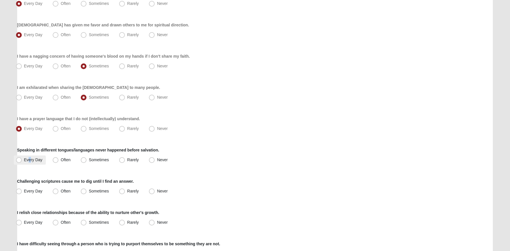
click at [29, 159] on span "Every Day" at bounding box center [33, 159] width 19 height 5
click at [22, 159] on input "Every Day" at bounding box center [20, 160] width 4 height 4
radio input "true"
click at [33, 190] on span "Every Day" at bounding box center [33, 190] width 19 height 5
click at [22, 190] on input "Every Day" at bounding box center [20, 191] width 4 height 4
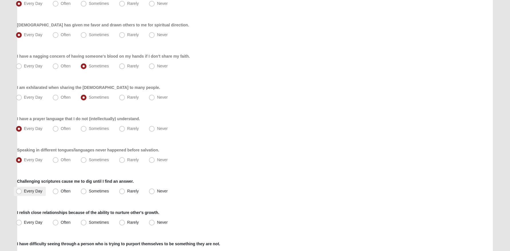
radio input "true"
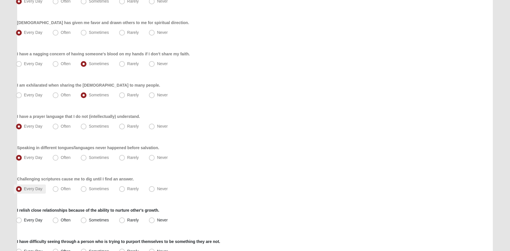
scroll to position [328, 0]
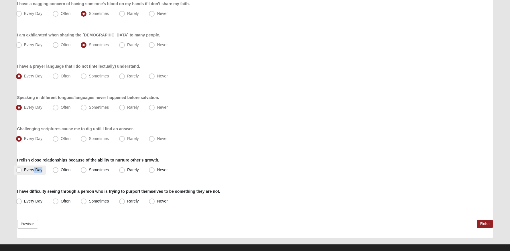
click at [32, 172] on label "Every Day" at bounding box center [30, 169] width 32 height 9
click at [22, 171] on input "Every Day" at bounding box center [20, 170] width 4 height 4
radio input "true"
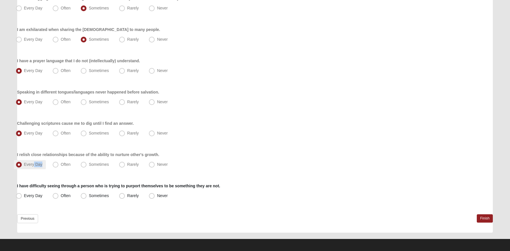
scroll to position [336, 0]
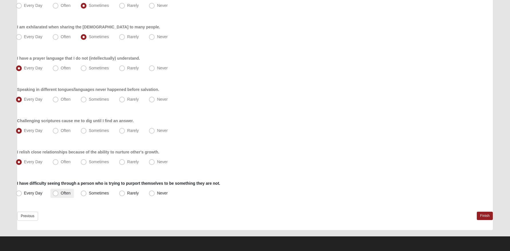
click at [61, 194] on span "Often" at bounding box center [66, 192] width 10 height 5
click at [59, 194] on input "Often" at bounding box center [57, 193] width 4 height 4
radio input "true"
click at [486, 214] on link "Finish" at bounding box center [485, 215] width 16 height 8
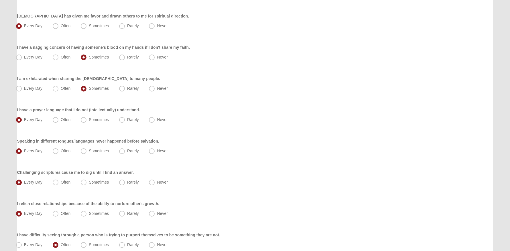
scroll to position [362, 0]
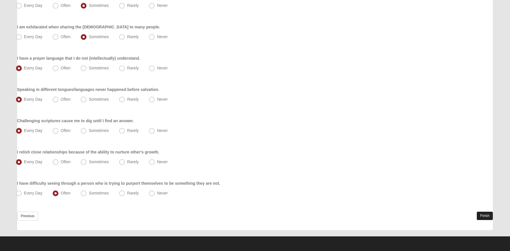
click at [480, 215] on link "Finish" at bounding box center [485, 215] width 16 height 8
click at [96, 194] on span "Sometimes" at bounding box center [99, 192] width 20 height 5
click at [87, 194] on input "Sometimes" at bounding box center [85, 193] width 4 height 4
radio input "true"
click at [488, 216] on link "Finish" at bounding box center [485, 215] width 16 height 8
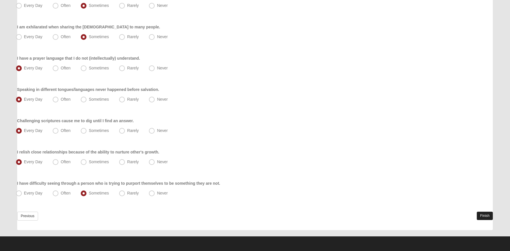
scroll to position [0, 0]
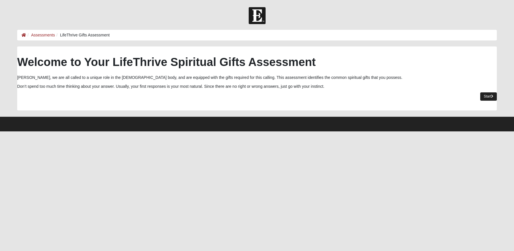
click at [494, 95] on link "Start" at bounding box center [488, 96] width 17 height 8
